Goal: Obtain resource: Download file/media

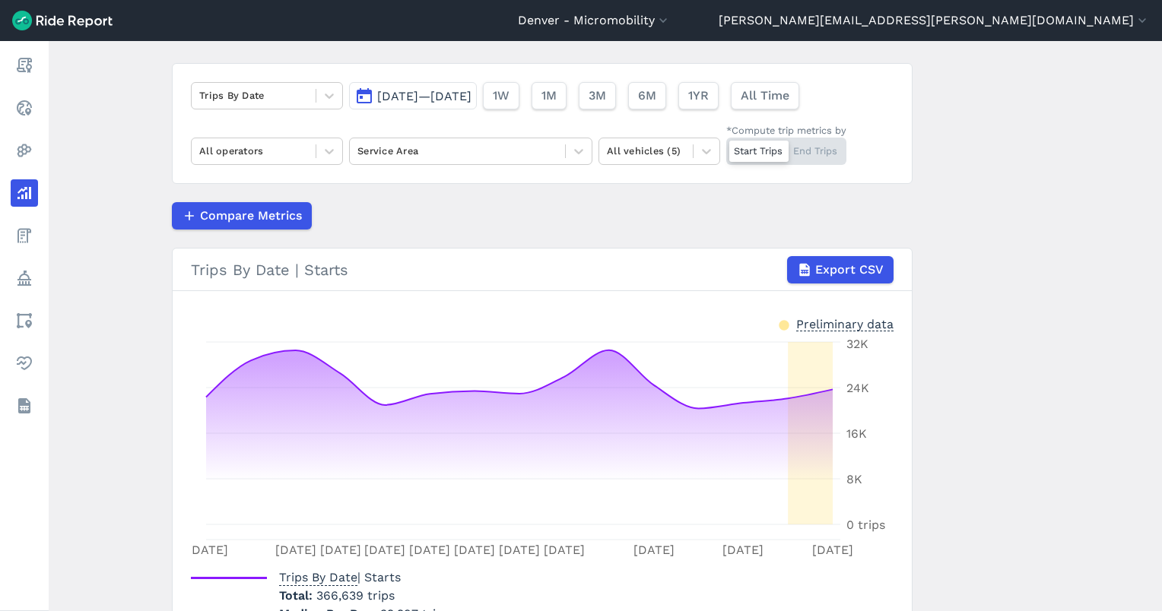
scroll to position [91, 0]
click at [605, 103] on span "3M" at bounding box center [596, 96] width 17 height 18
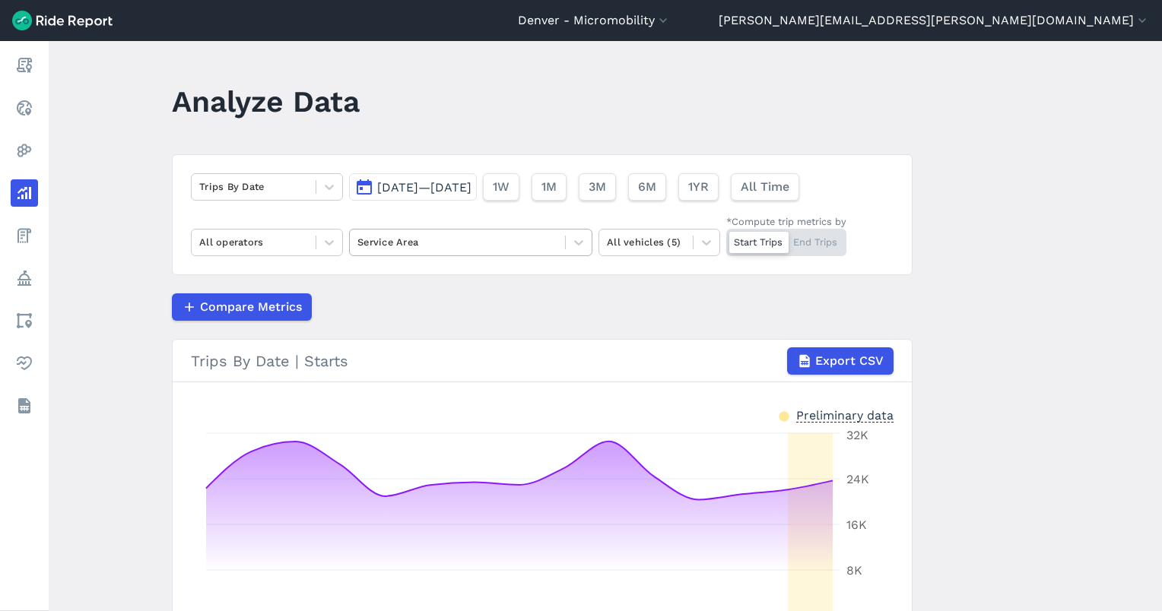
click at [366, 230] on div "Service Area" at bounding box center [457, 242] width 215 height 24
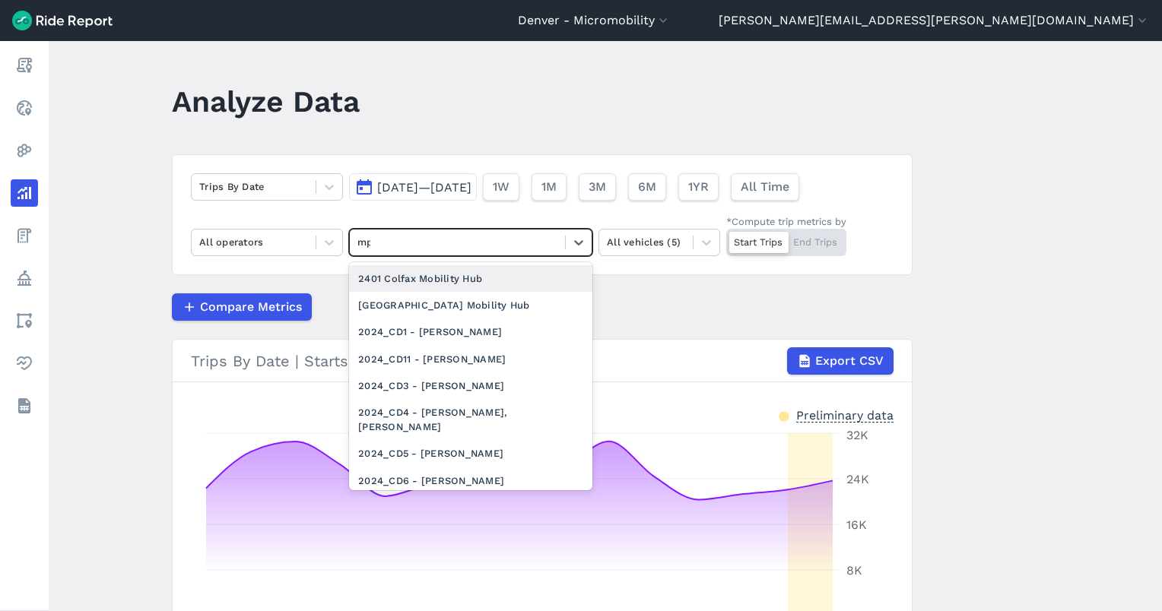
type input "mpz"
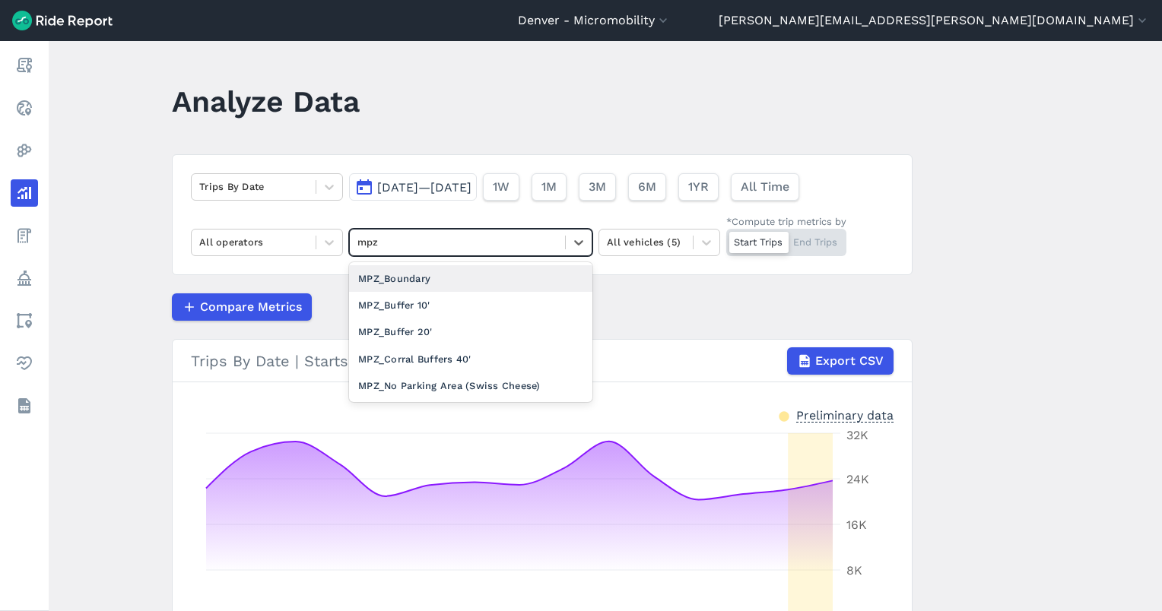
click at [484, 271] on div "MPZ_Boundary" at bounding box center [470, 278] width 243 height 27
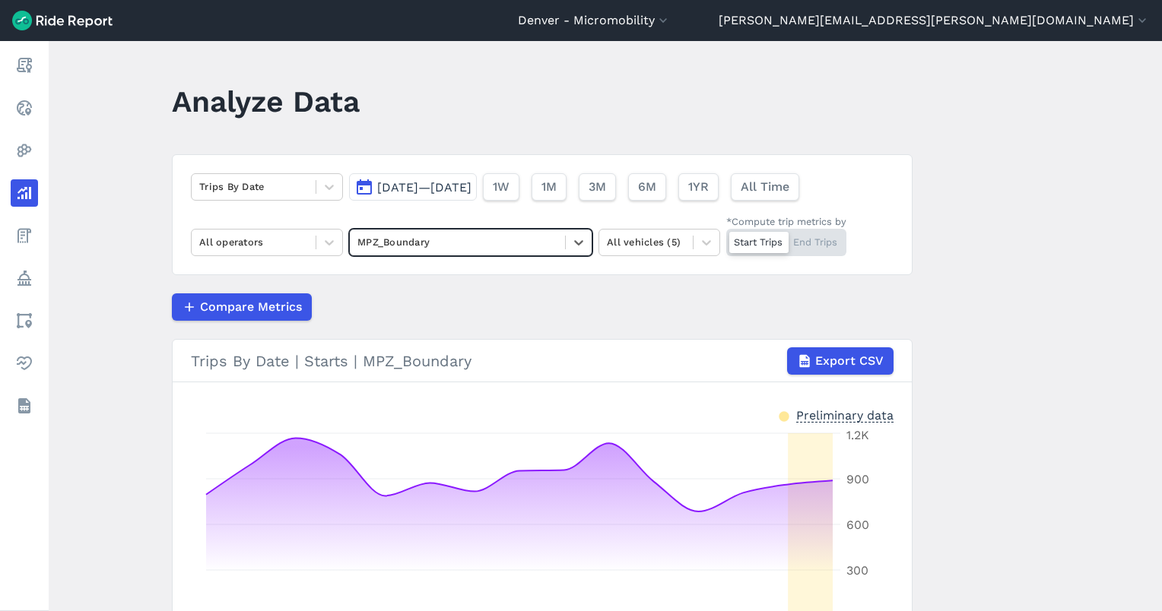
click at [389, 228] on div "Trips By Date [DATE]—[DATE] 1W 1M 3M 6M 1YR All Time All operators option MPZ_B…" at bounding box center [542, 214] width 741 height 121
click at [399, 249] on div at bounding box center [457, 241] width 200 height 17
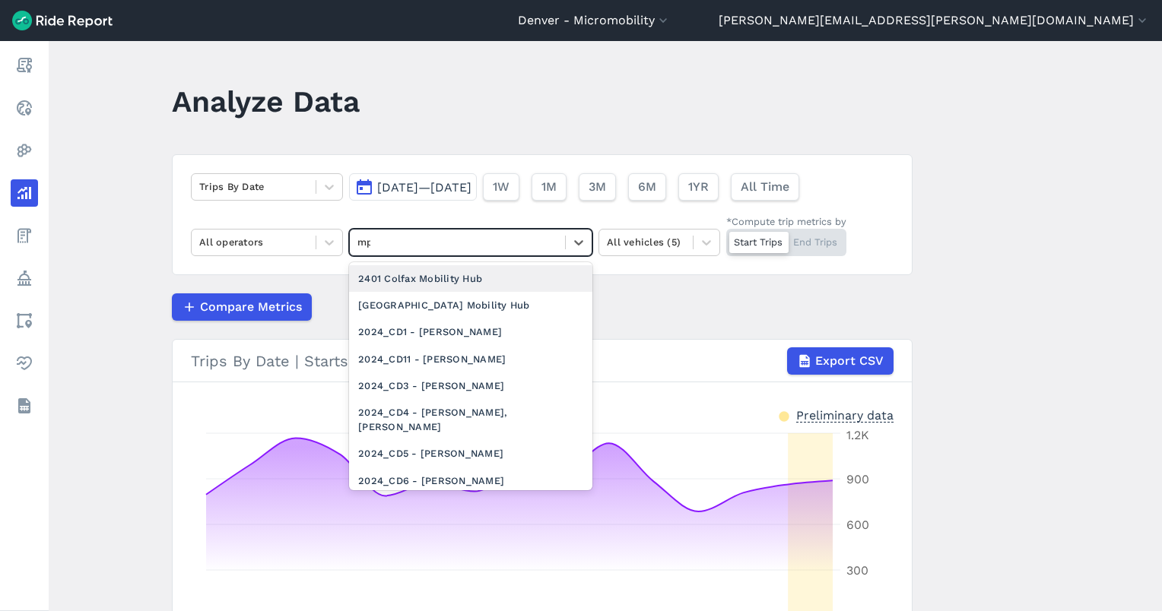
type input "mpz"
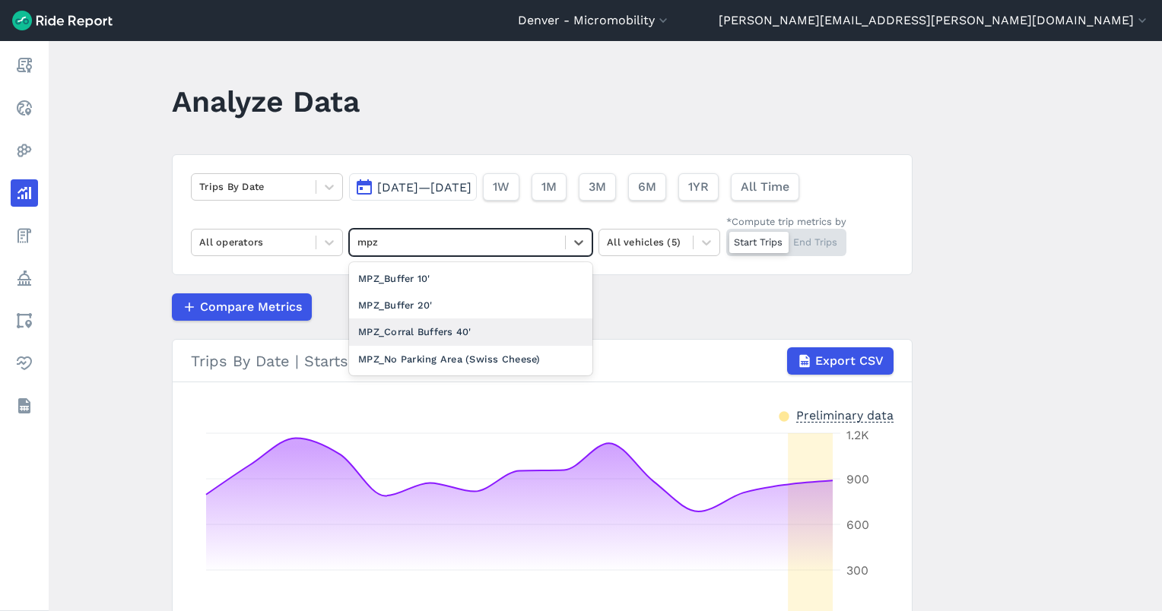
click at [449, 335] on div "MPZ_Corral Buffers 40'" at bounding box center [470, 332] width 243 height 27
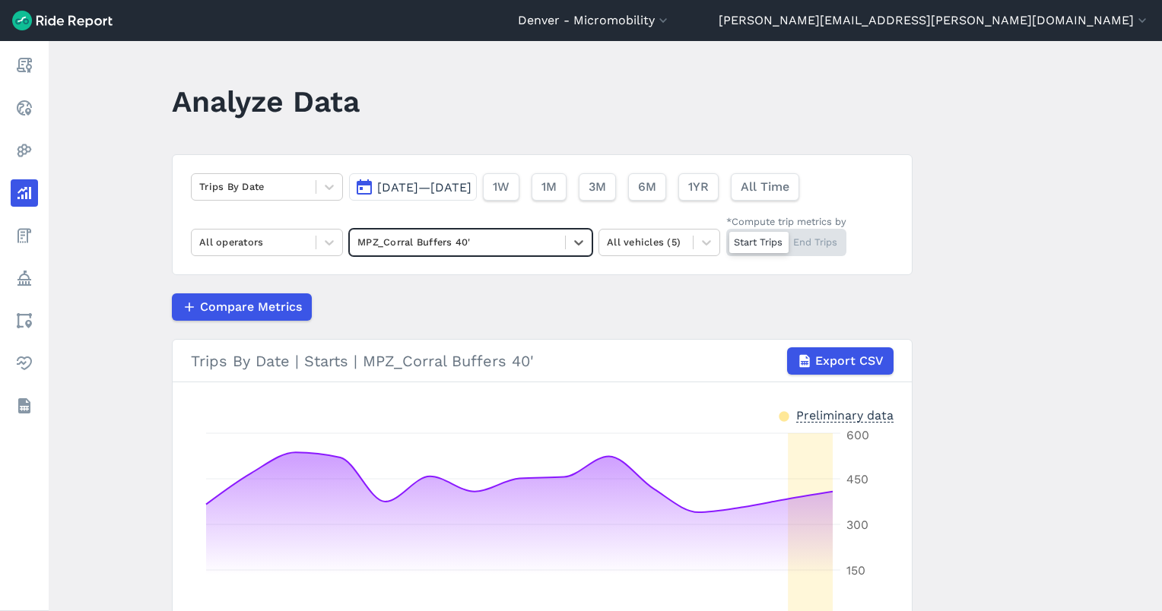
click at [825, 242] on div "Start Trips End Trips" at bounding box center [786, 242] width 120 height 27
click at [726, 239] on input "*Compute trip metrics by Start Trips End Trips" at bounding box center [726, 234] width 0 height 10
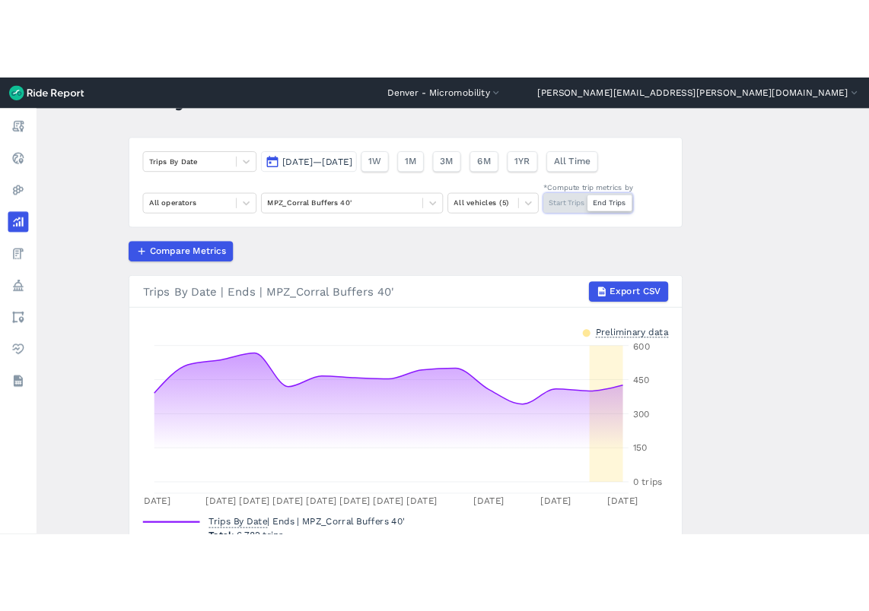
scroll to position [75, 0]
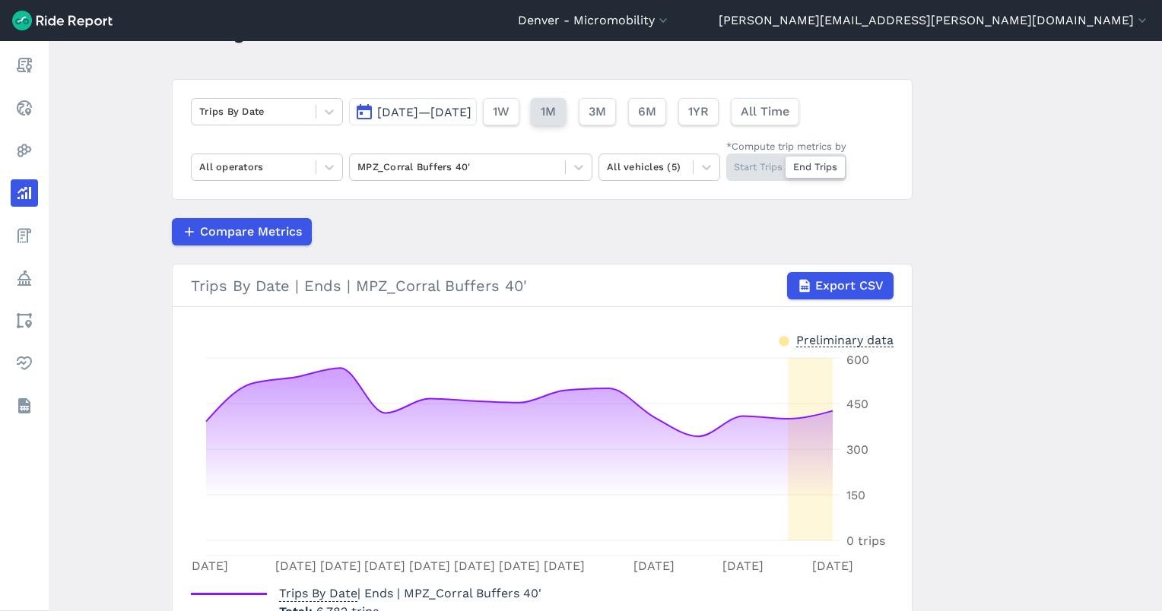
click at [566, 116] on button "1M" at bounding box center [548, 111] width 35 height 27
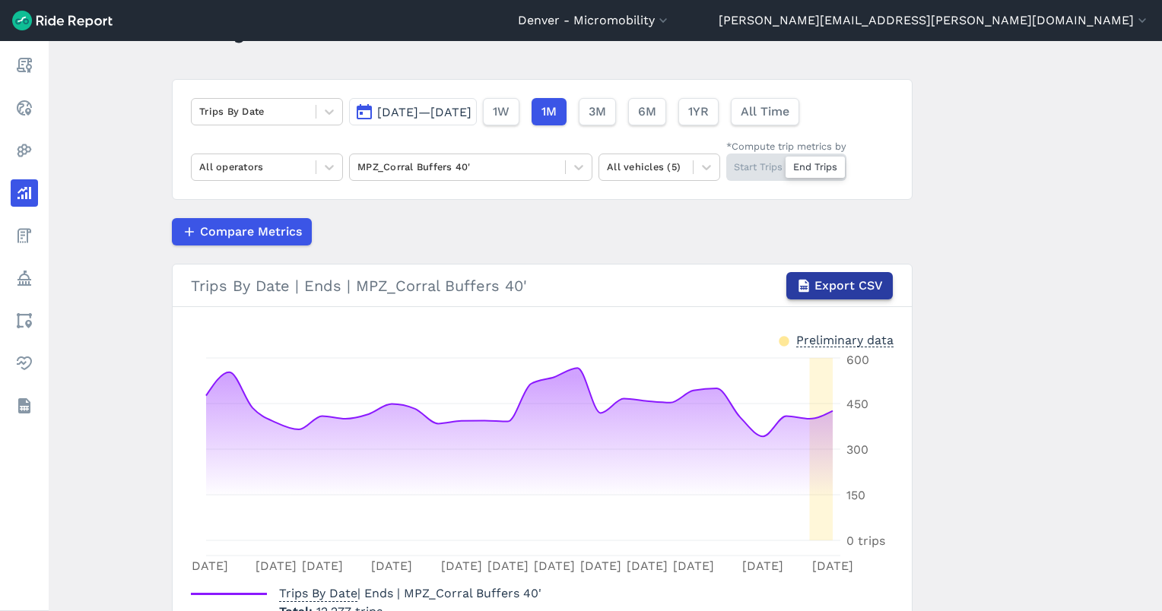
click at [824, 286] on span "Export CSV" at bounding box center [849, 286] width 68 height 18
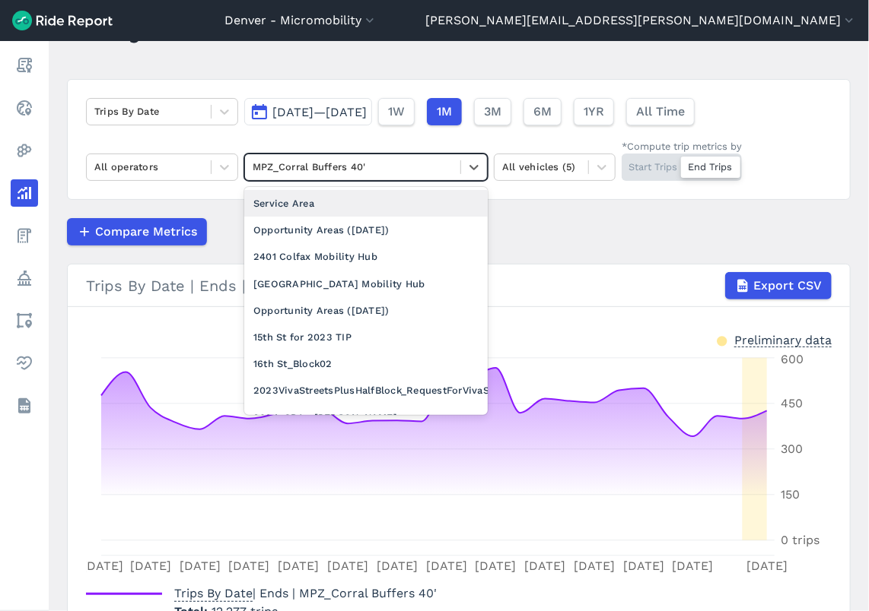
click at [386, 172] on div at bounding box center [352, 166] width 200 height 17
type input "sw"
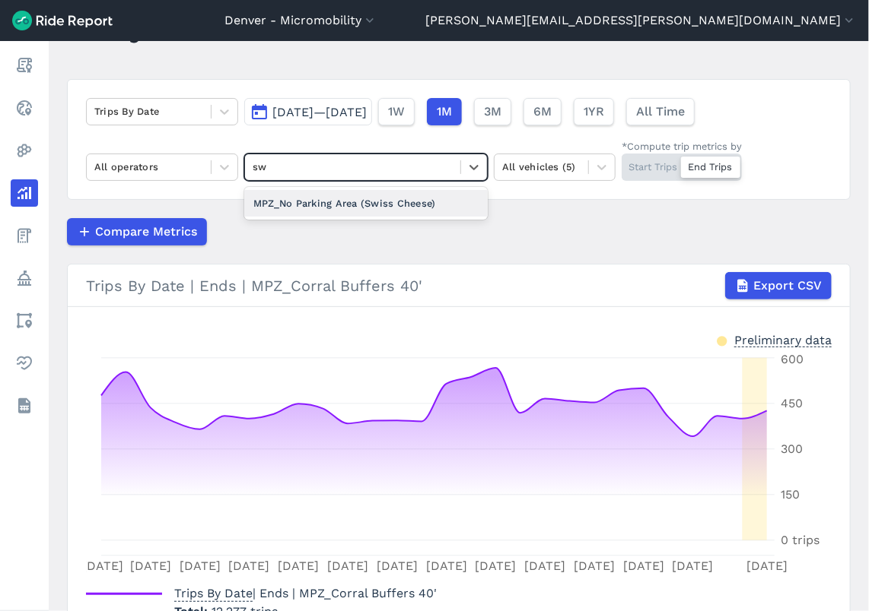
click at [350, 199] on div "MPZ_No Parking Area (Swiss Cheese)" at bounding box center [365, 203] width 243 height 27
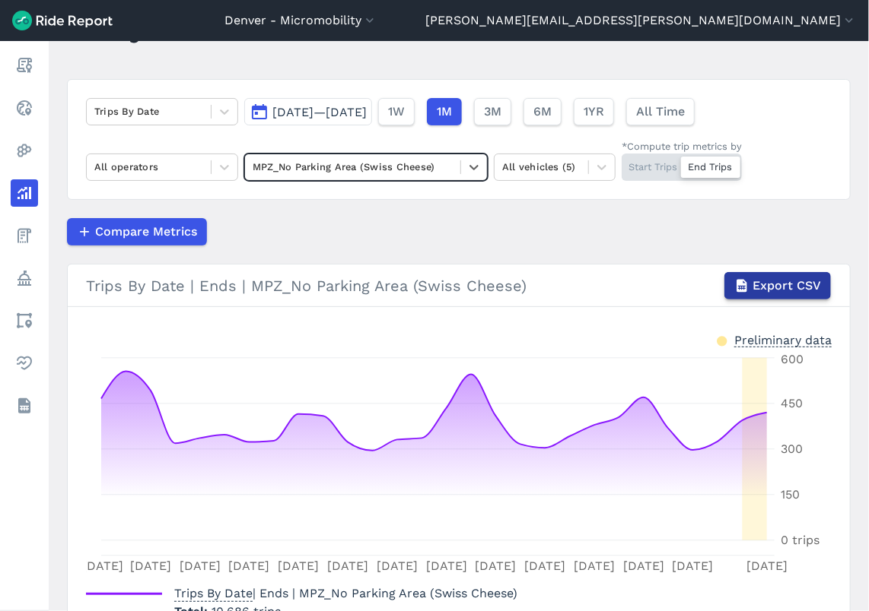
click at [773, 284] on span "Export CSV" at bounding box center [786, 286] width 68 height 18
